Goal: Task Accomplishment & Management: Use online tool/utility

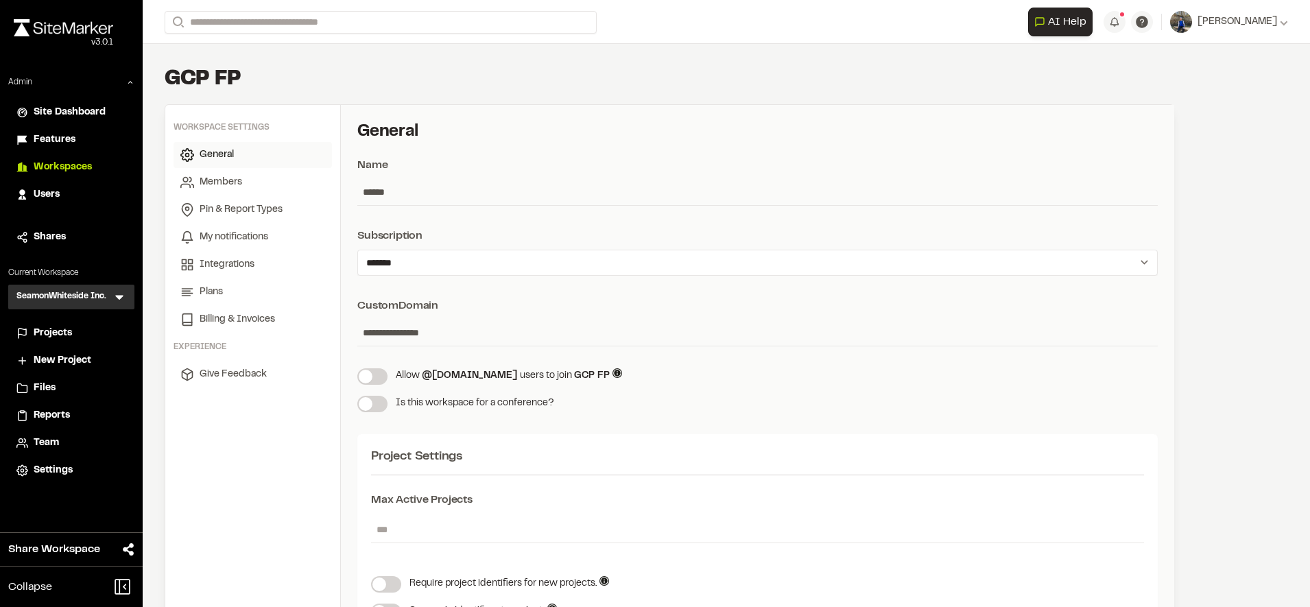
select select "*"
click at [70, 331] on span "Projects" at bounding box center [53, 333] width 38 height 15
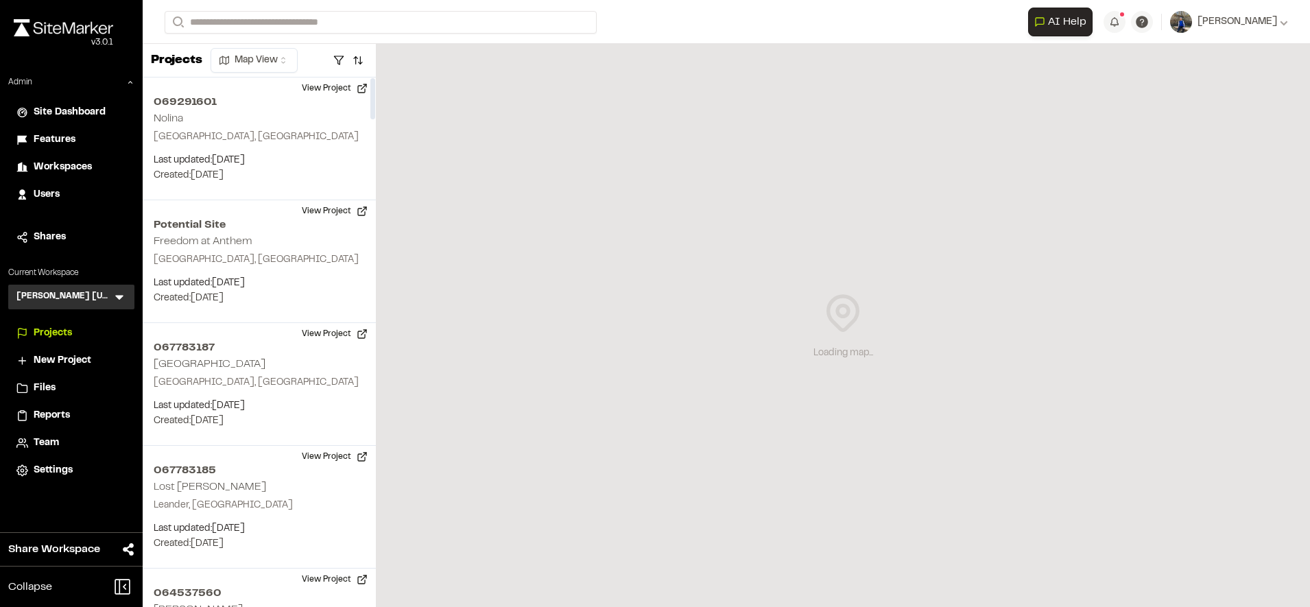
click at [124, 296] on icon at bounding box center [119, 297] width 14 height 14
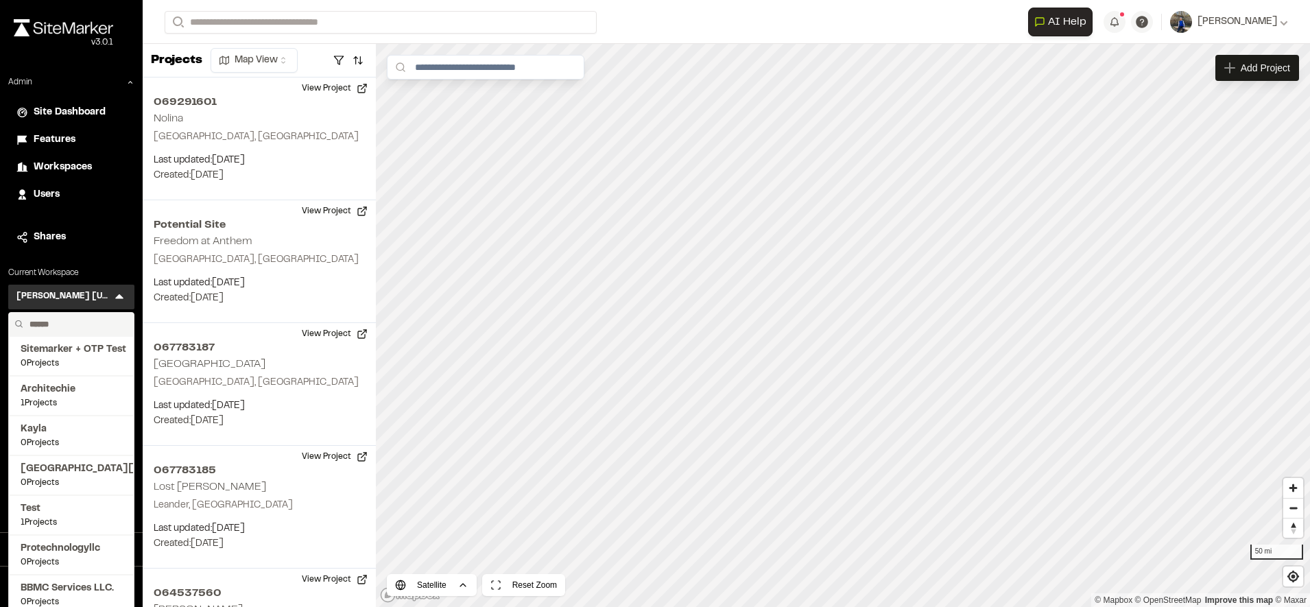
click at [85, 321] on input "text" at bounding box center [76, 324] width 104 height 23
type input "****"
click at [41, 479] on span "159 Projects" at bounding box center [71, 483] width 101 height 12
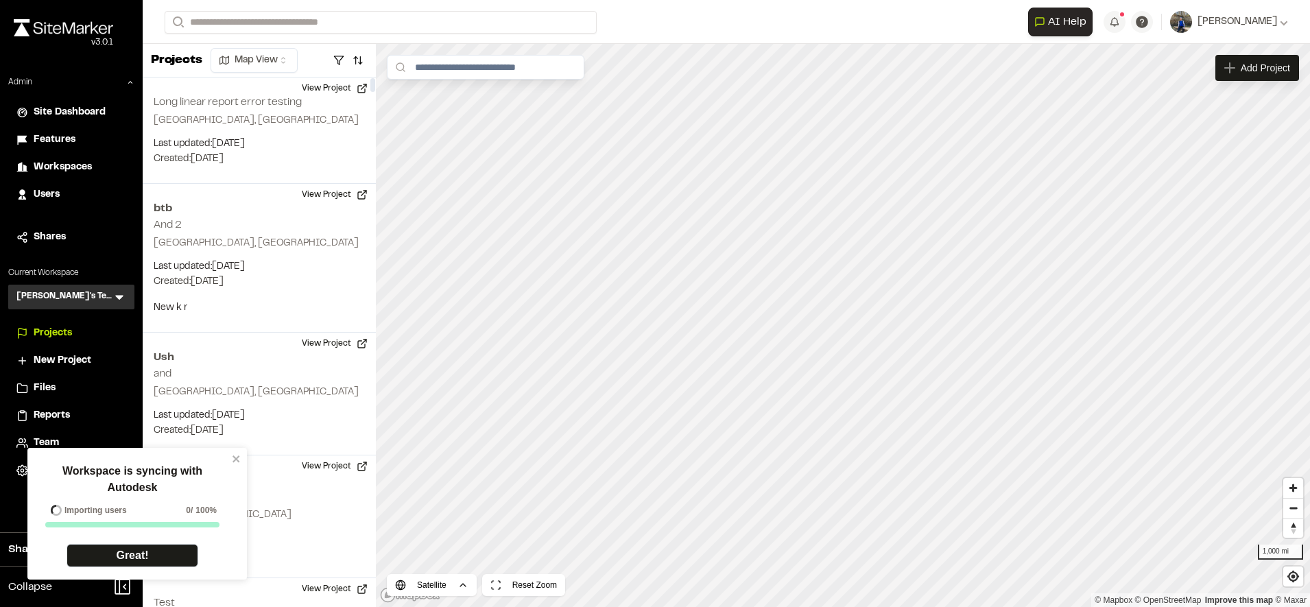
click at [235, 452] on div "Workspace is syncing with Autodesk Importing users 0 / 100% Great!" at bounding box center [136, 514] width 219 height 132
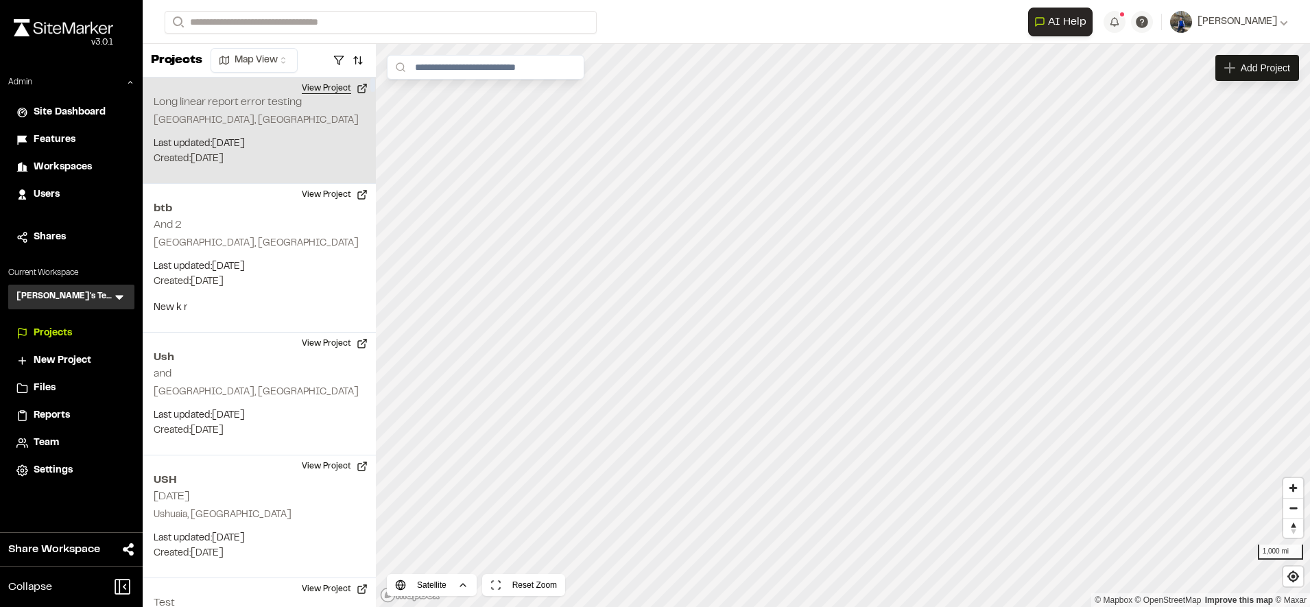
click at [327, 87] on button "View Project" at bounding box center [334, 88] width 82 height 22
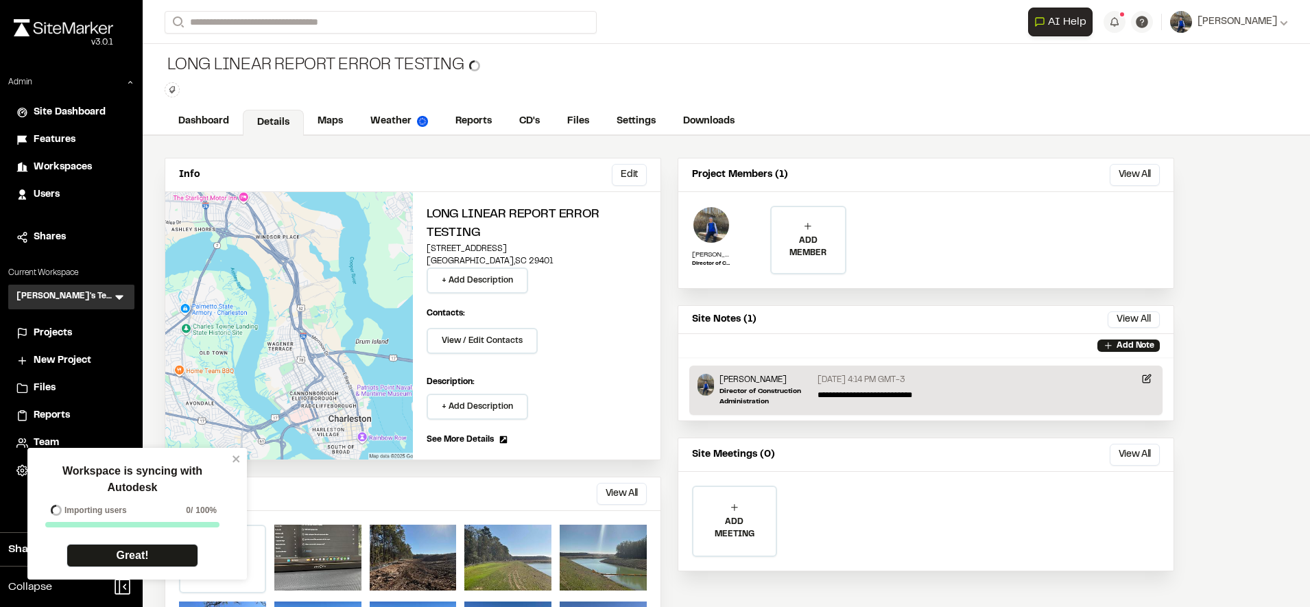
click at [272, 129] on link "Details" at bounding box center [273, 123] width 61 height 26
click at [315, 129] on link "Maps" at bounding box center [331, 123] width 54 height 26
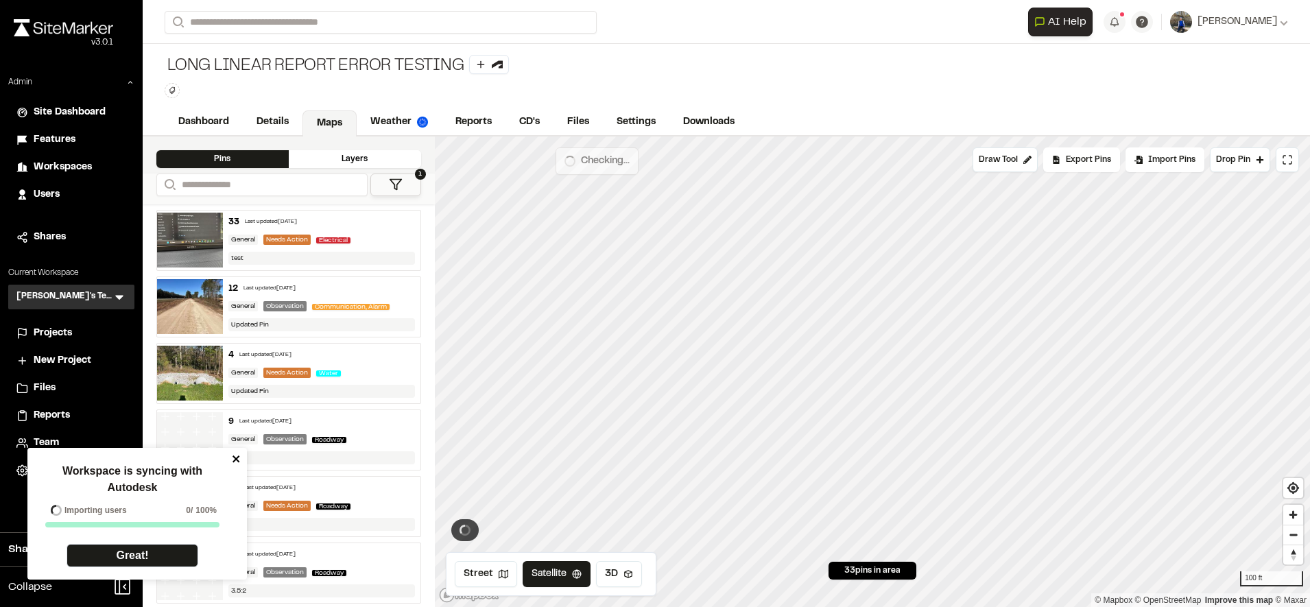
click at [237, 458] on icon "close" at bounding box center [235, 458] width 7 height 7
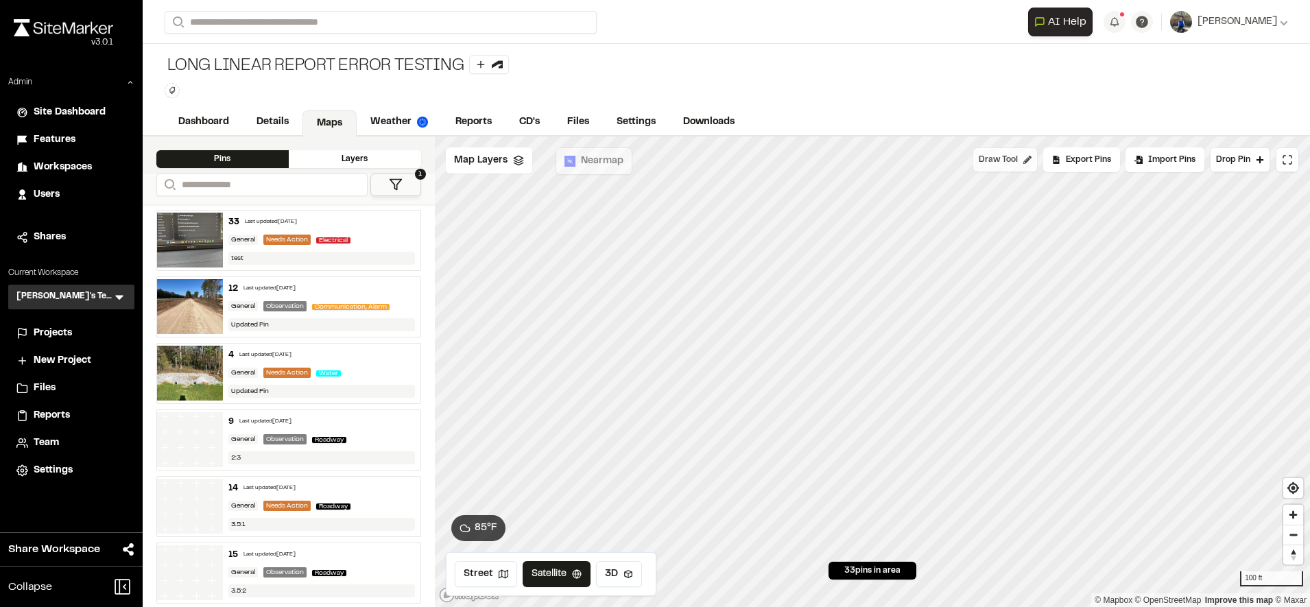
click at [1002, 168] on button "Draw Tool" at bounding box center [1004, 159] width 65 height 25
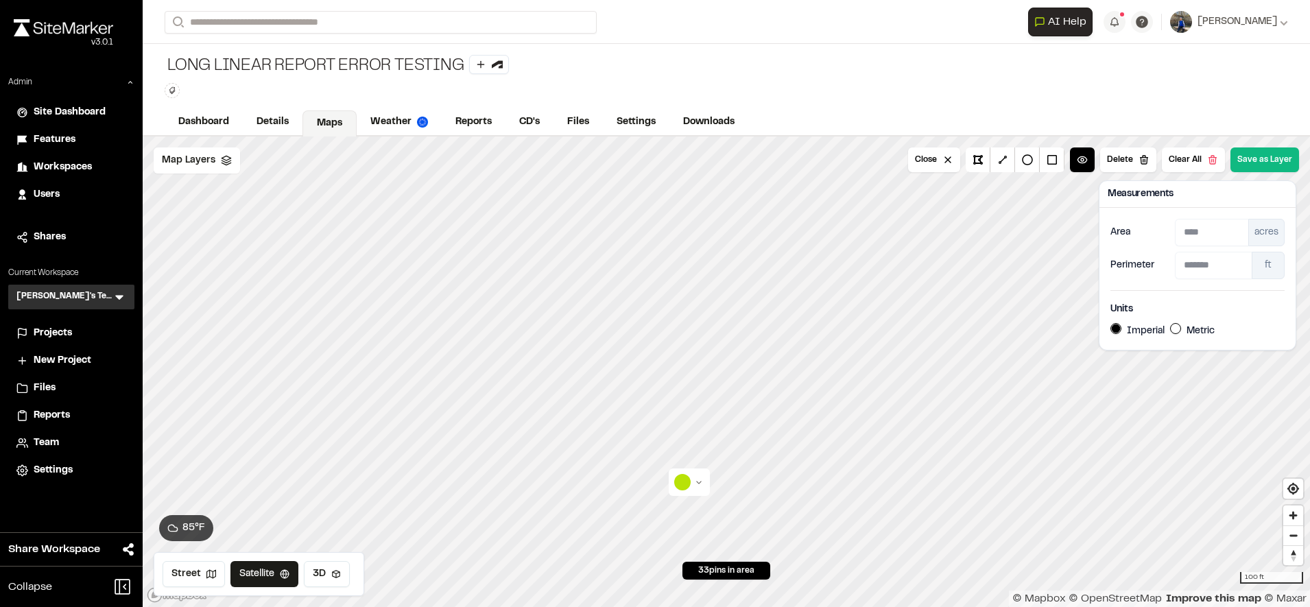
click at [691, 479] on html "Close sidebar v 3.0.1 Admin Site Dashboard Features Workspaces Users Shares Cur…" at bounding box center [655, 303] width 1310 height 607
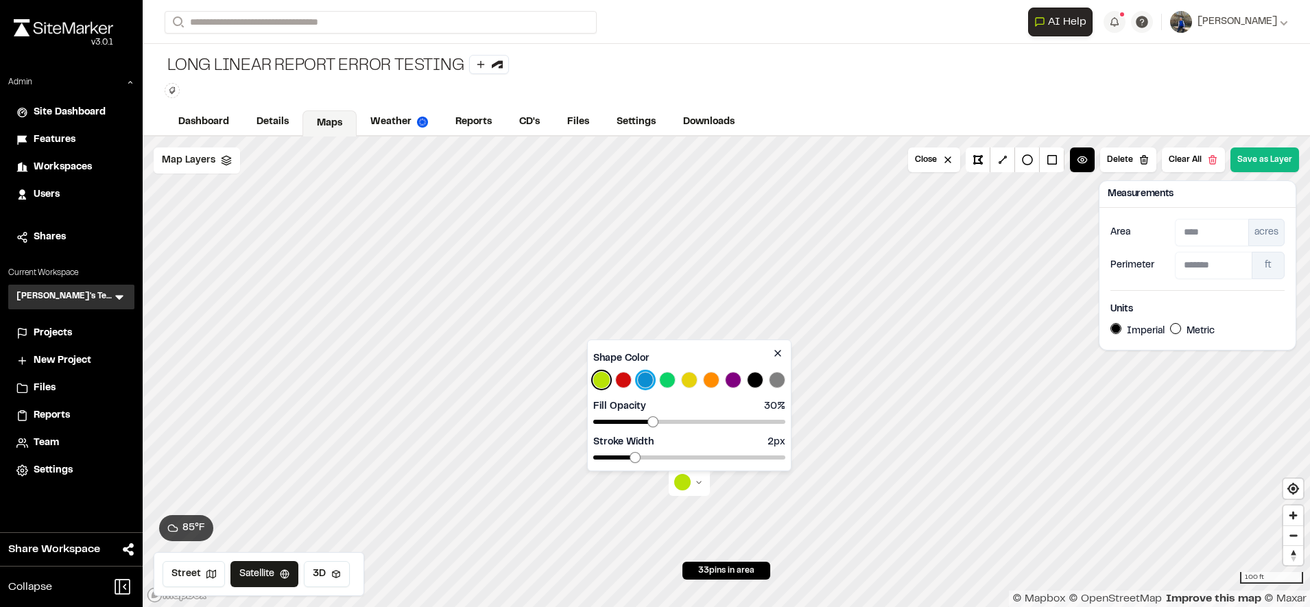
click at [646, 383] on button "Select Blue color" at bounding box center [645, 380] width 16 height 16
click at [696, 489] on html "Close sidebar v 3.0.1 Admin Site Dashboard Features Workspaces Users Shares Cur…" at bounding box center [655, 303] width 1310 height 607
click at [654, 416] on span at bounding box center [656, 421] width 11 height 11
click at [734, 374] on button "Select Purple color" at bounding box center [733, 380] width 16 height 16
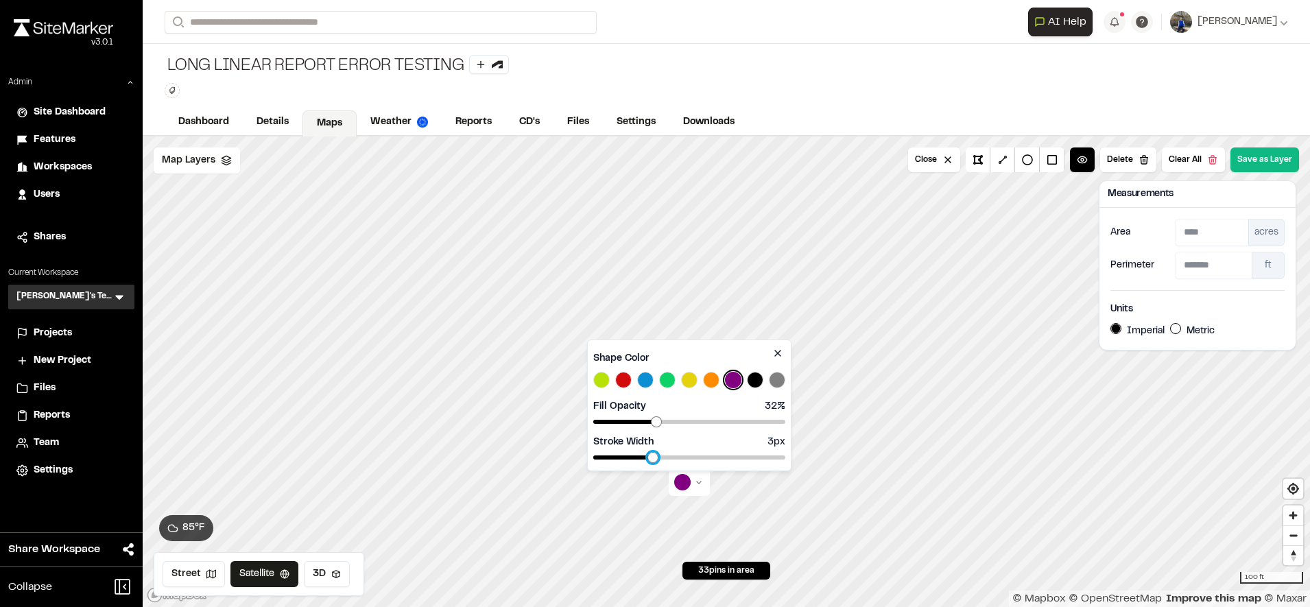
click at [648, 452] on span at bounding box center [652, 457] width 11 height 11
click at [780, 351] on icon at bounding box center [777, 352] width 5 height 5
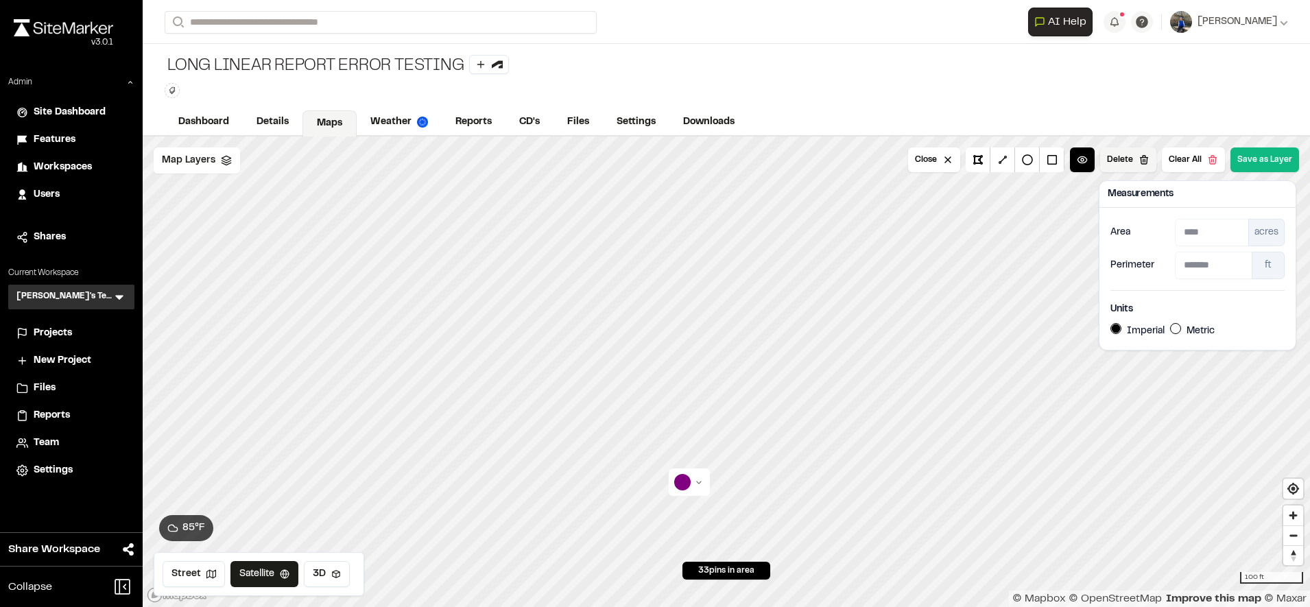
click at [1124, 160] on button "Delete" at bounding box center [1128, 159] width 56 height 25
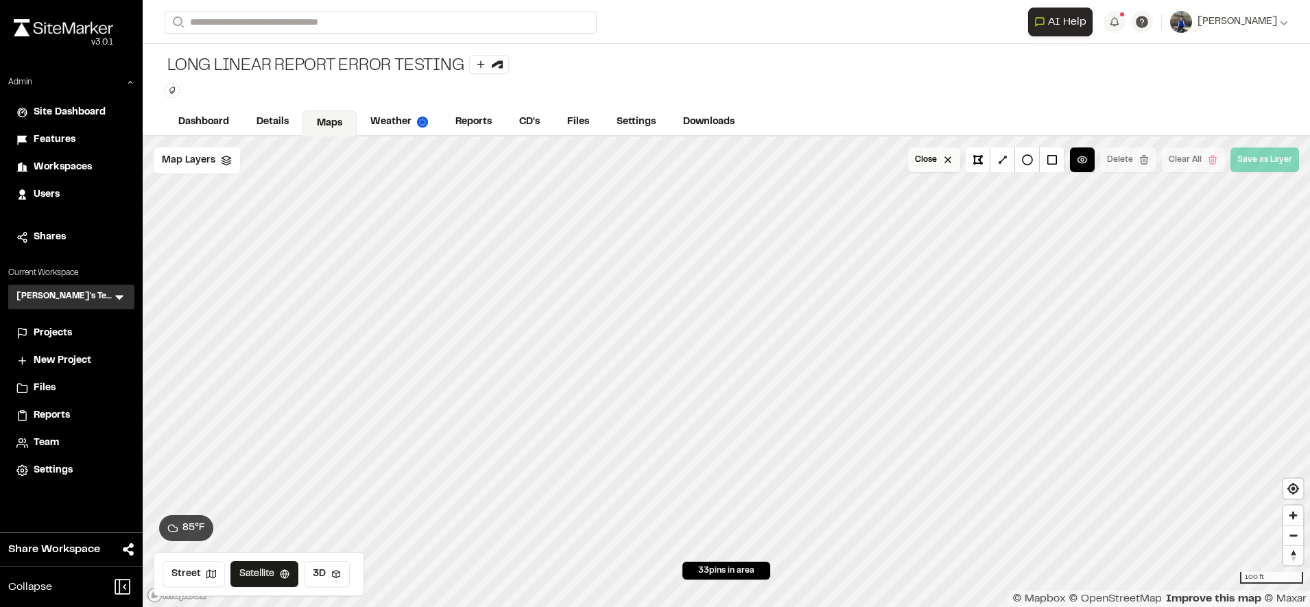
click at [941, 165] on button "Close" at bounding box center [934, 159] width 52 height 25
